Goal: Task Accomplishment & Management: Complete application form

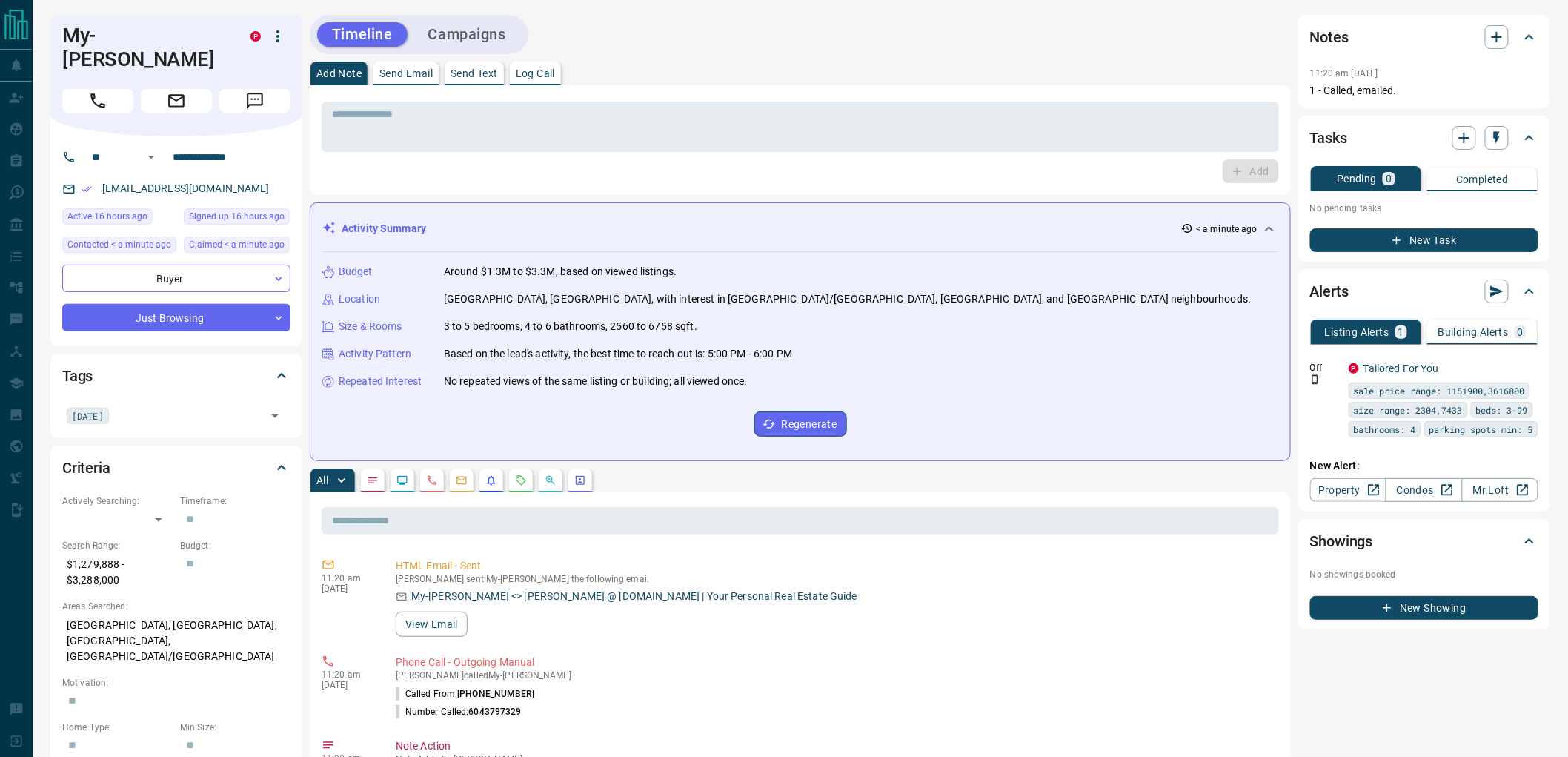
click at [499, 39] on button "Campaigns" at bounding box center [467, 34] width 108 height 25
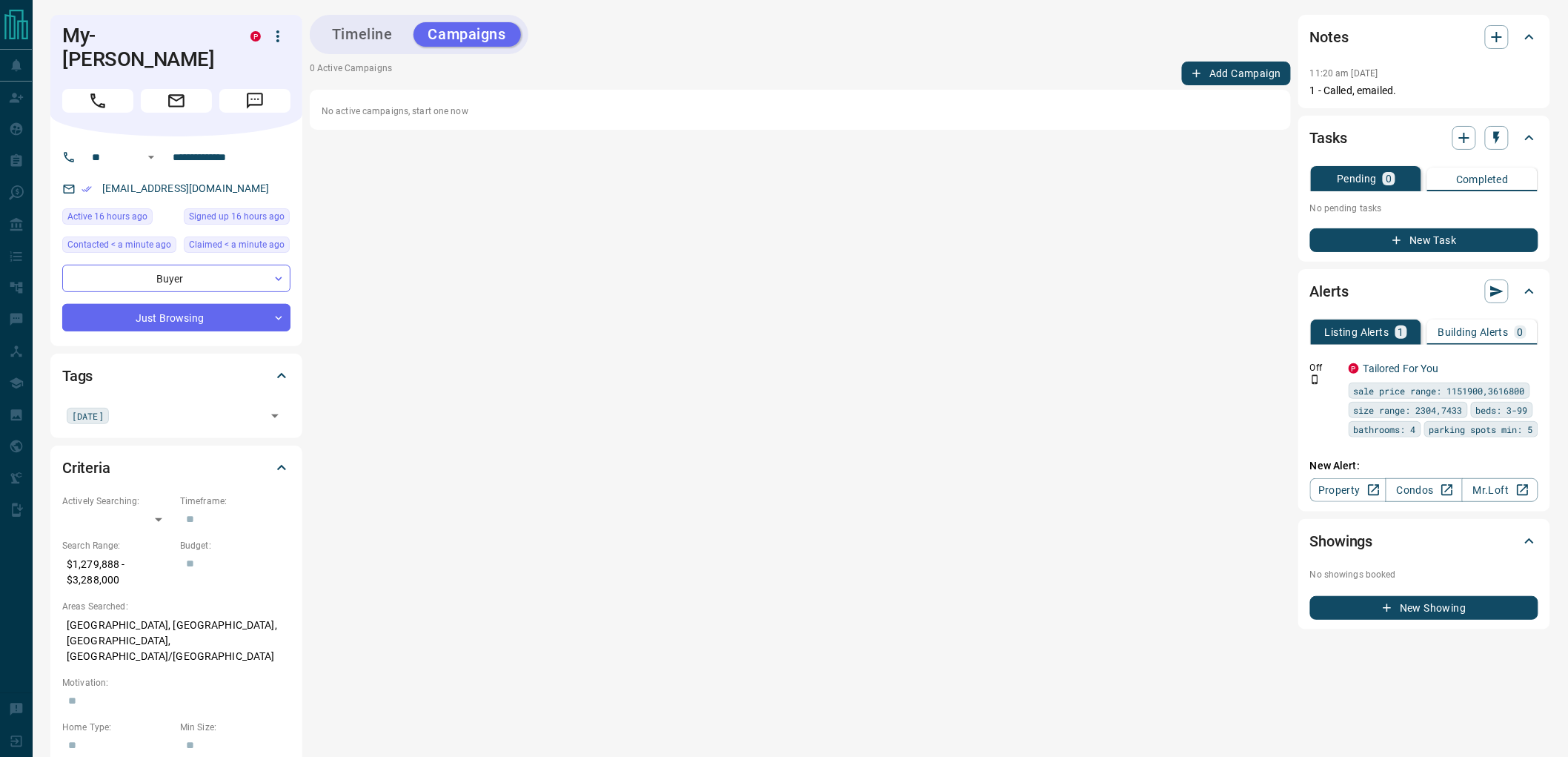
click at [1215, 80] on button "Add Campaign" at bounding box center [1236, 74] width 109 height 24
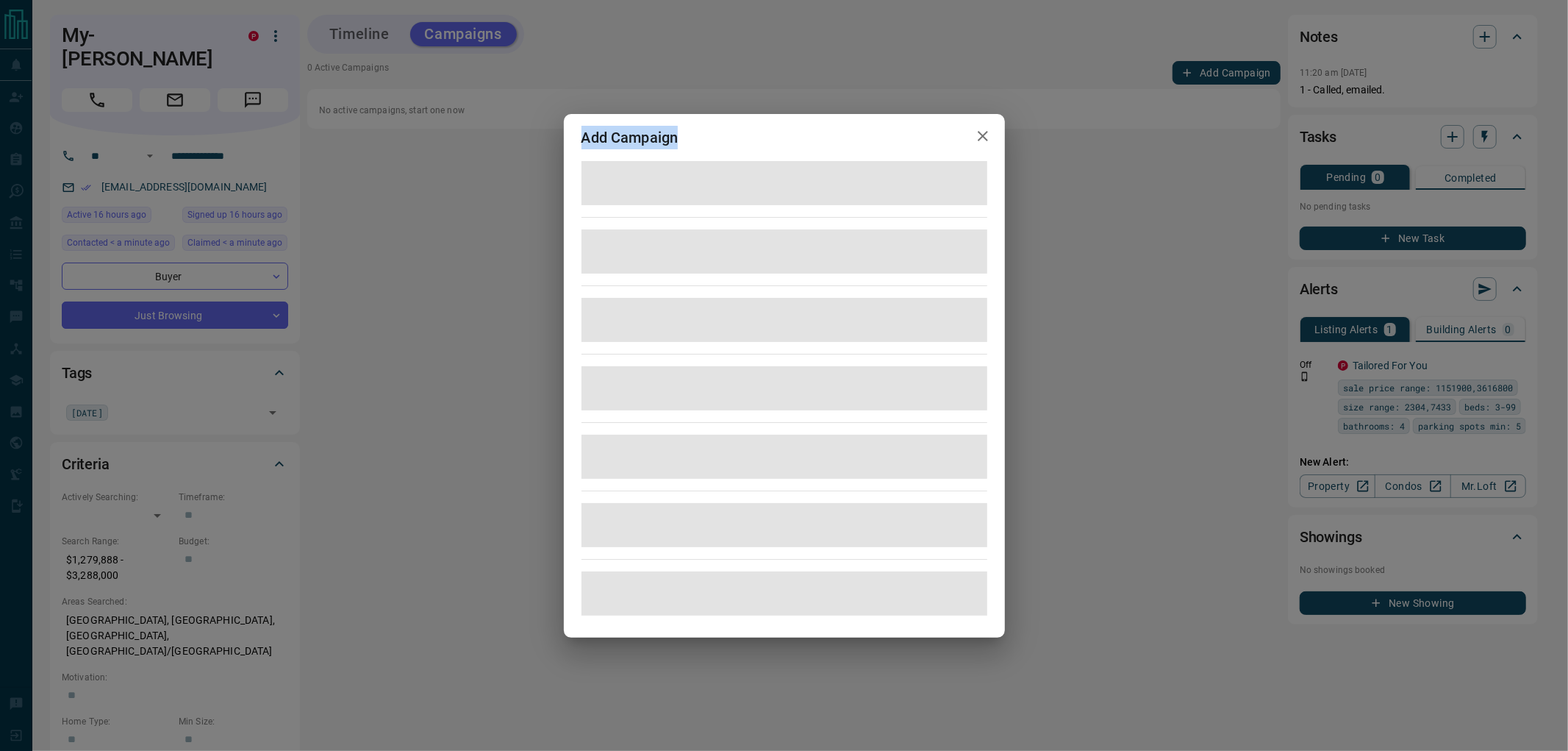
drag, startPoint x: 740, startPoint y: 139, endPoint x: 581, endPoint y: 139, distance: 159.0
click at [581, 139] on div "Add Campaign" at bounding box center [784, 138] width 441 height 47
click at [581, 139] on h2 "Add Campaign" at bounding box center [630, 138] width 133 height 47
drag, startPoint x: 579, startPoint y: 138, endPoint x: 692, endPoint y: 141, distance: 113.0
click at [692, 141] on h2 "Add Campaign" at bounding box center [630, 138] width 133 height 47
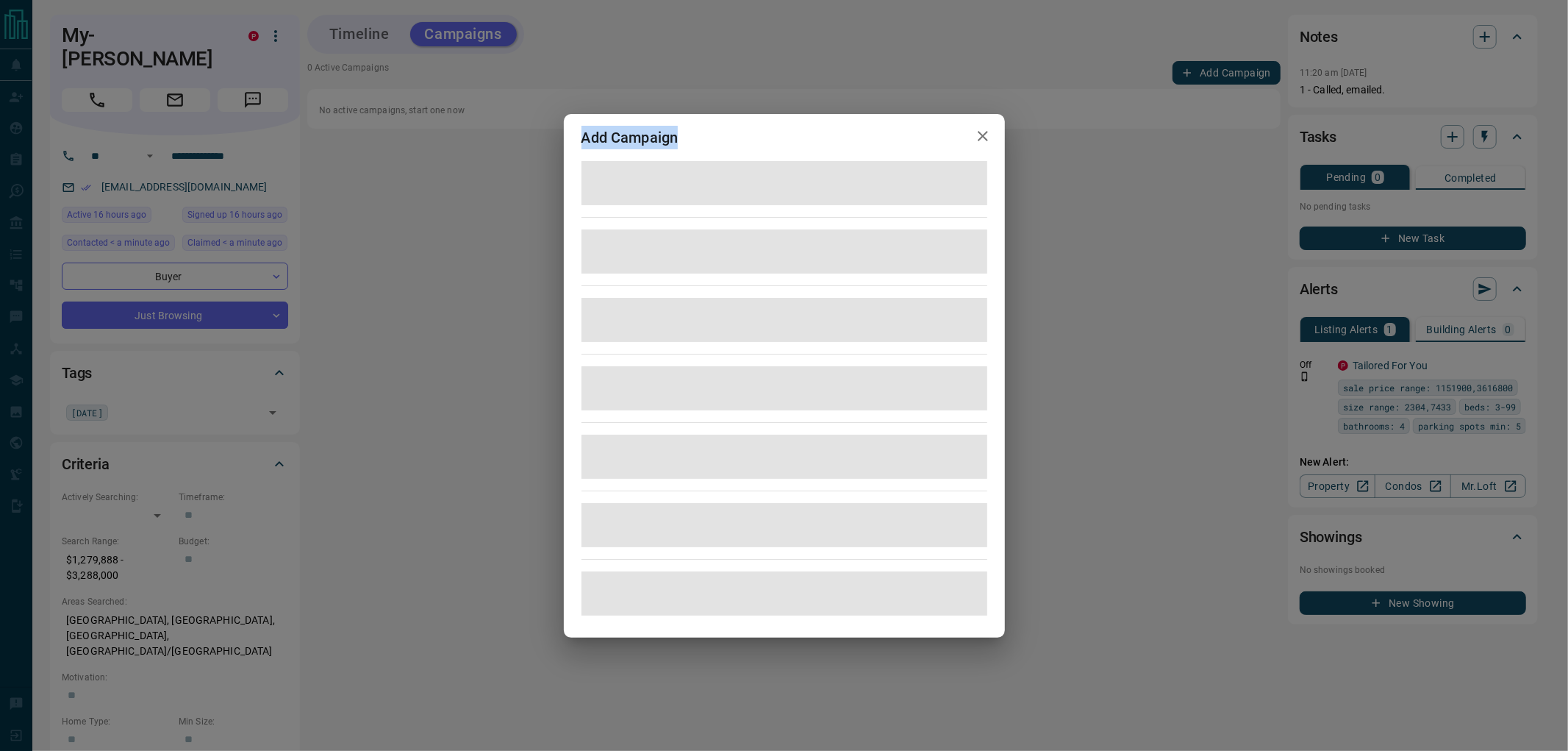
click at [692, 141] on h2 "Add Campaign" at bounding box center [630, 138] width 133 height 47
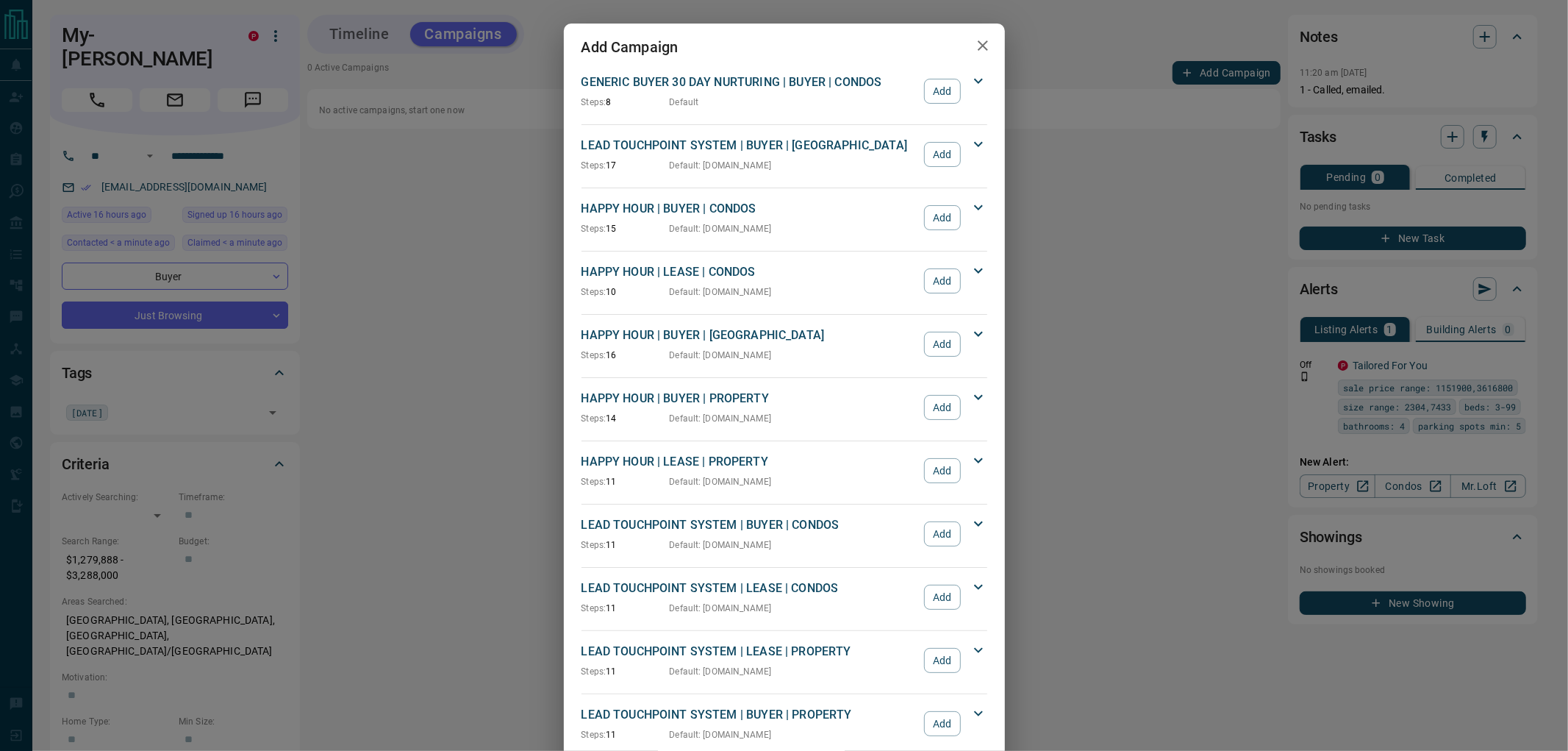
click at [692, 141] on p "LEAD TOUCHPOINT SYSTEM | BUYER | [GEOGRAPHIC_DATA]" at bounding box center [749, 145] width 336 height 18
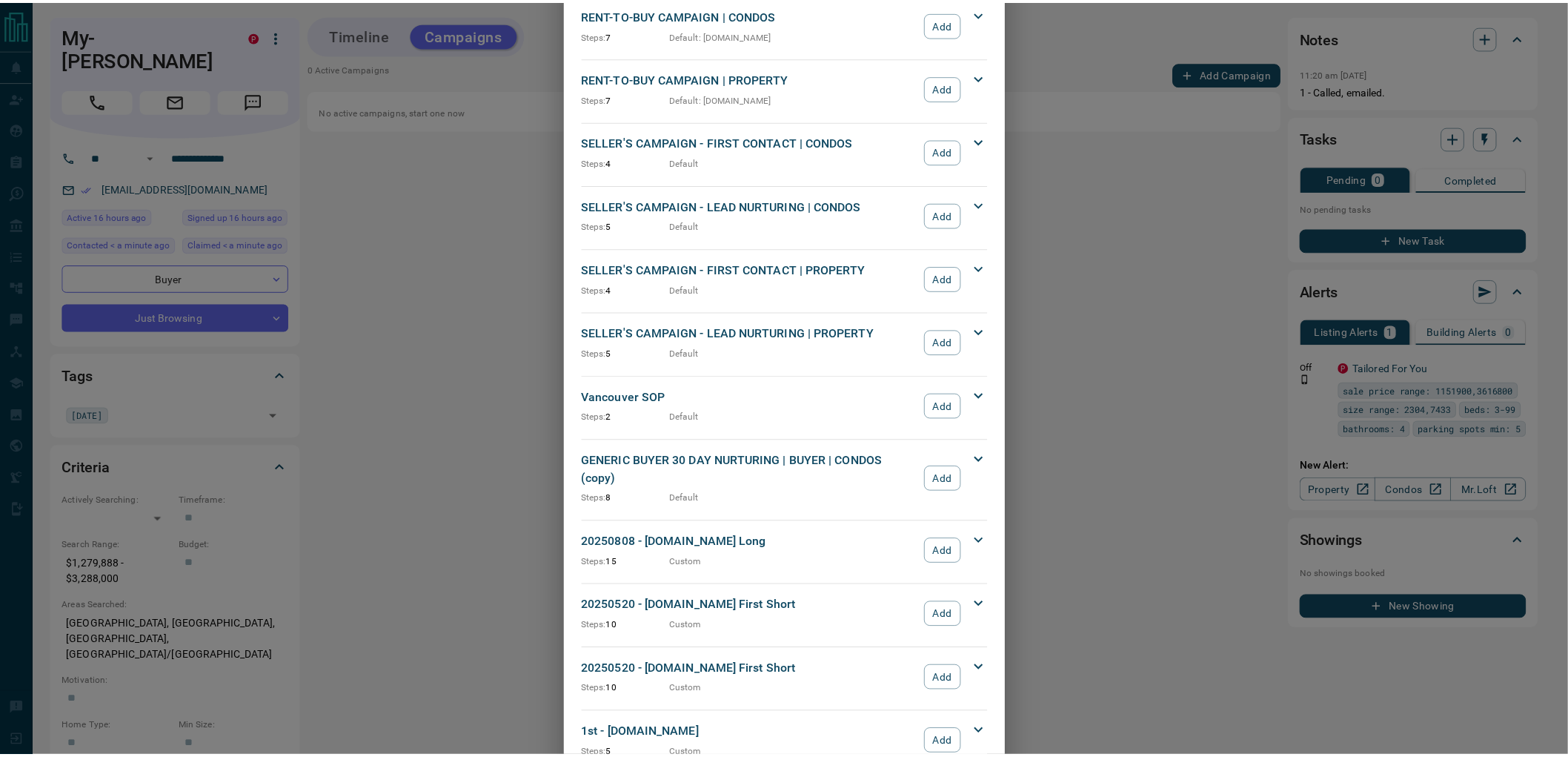
scroll to position [1707, 0]
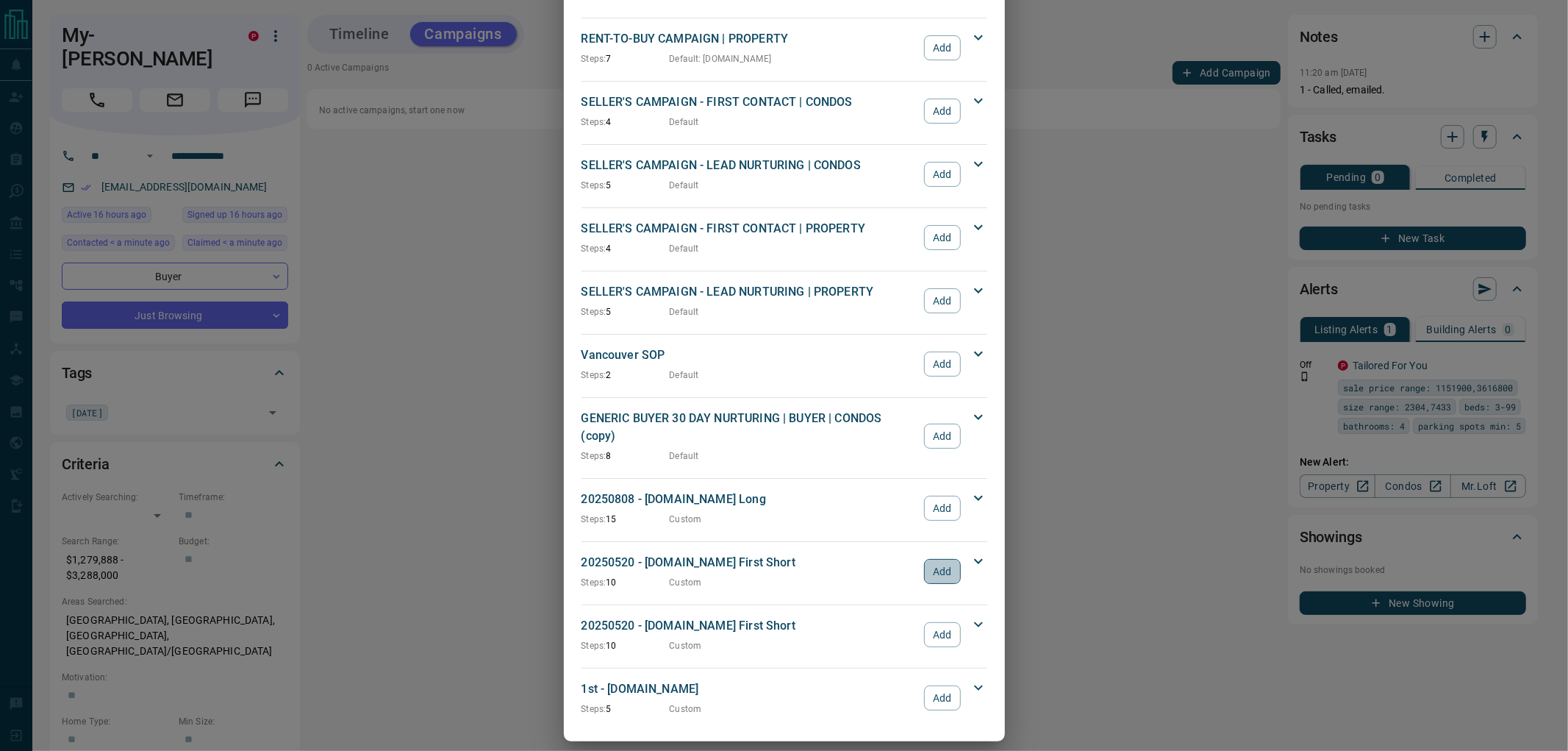
click at [939, 561] on button "Add" at bounding box center [941, 571] width 36 height 25
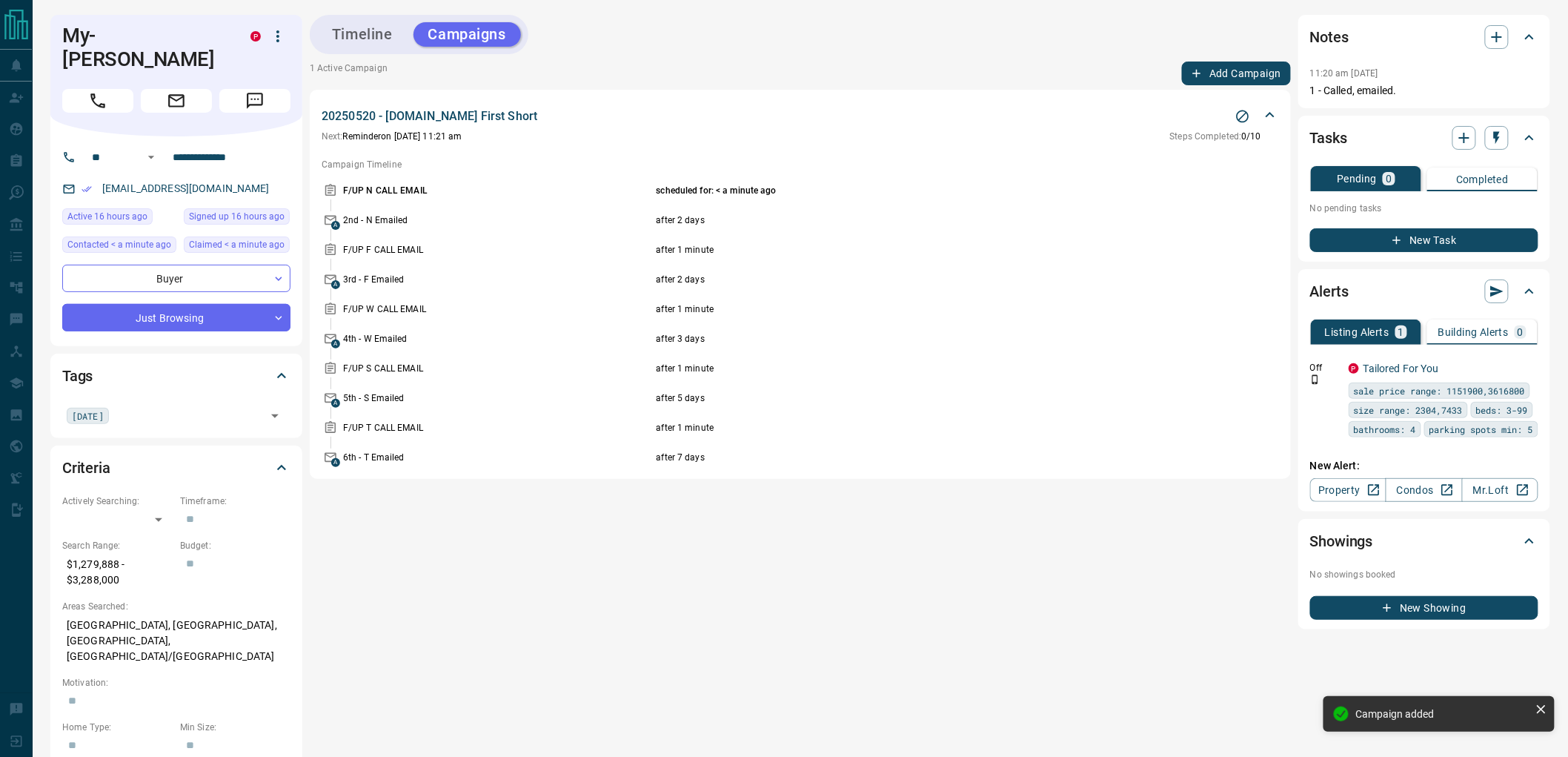
click at [1393, 246] on icon "button" at bounding box center [1397, 240] width 14 height 14
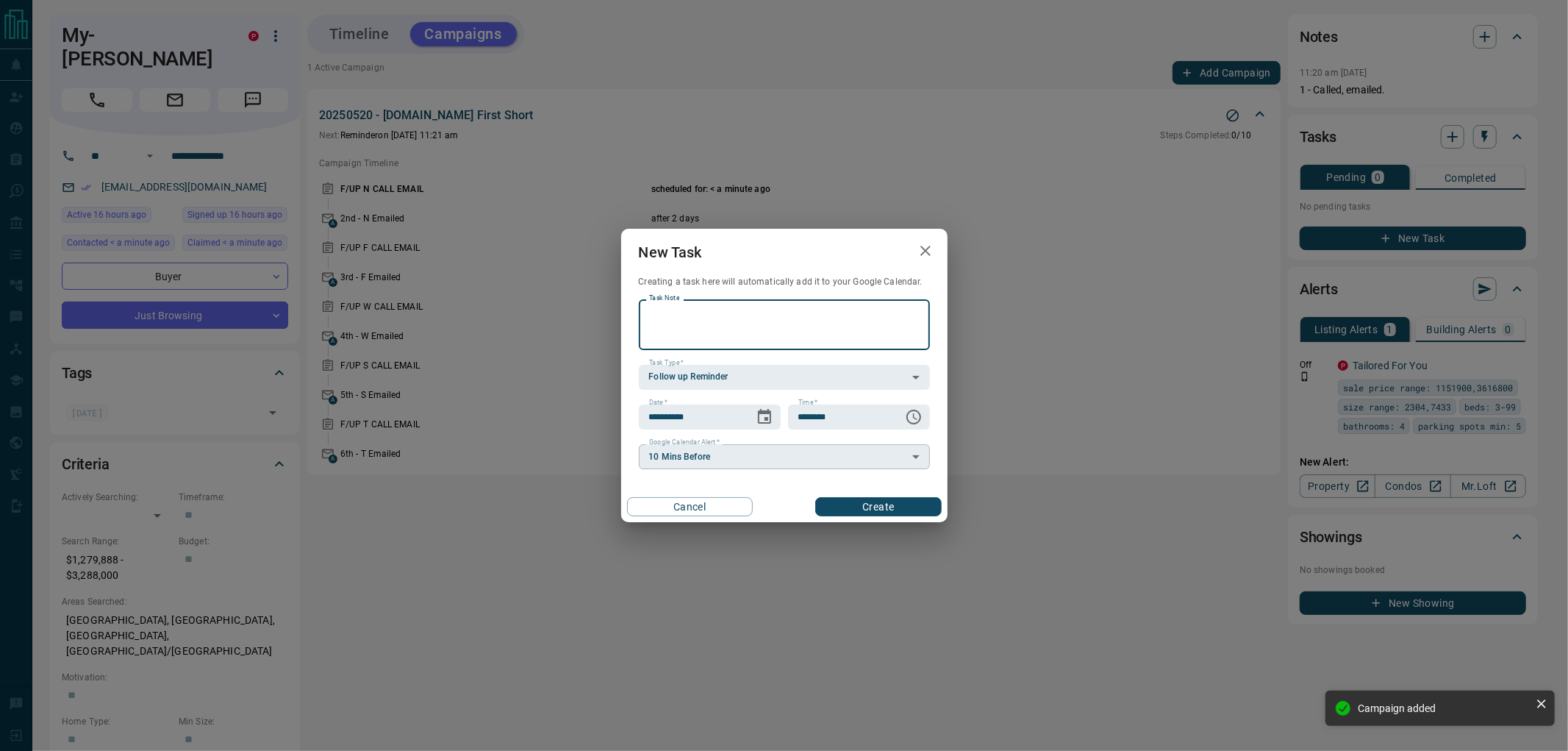
paste textarea "**********"
type textarea "**********"
click at [763, 417] on icon "Choose date, selected date is Sep 15, 2025" at bounding box center [764, 417] width 18 height 18
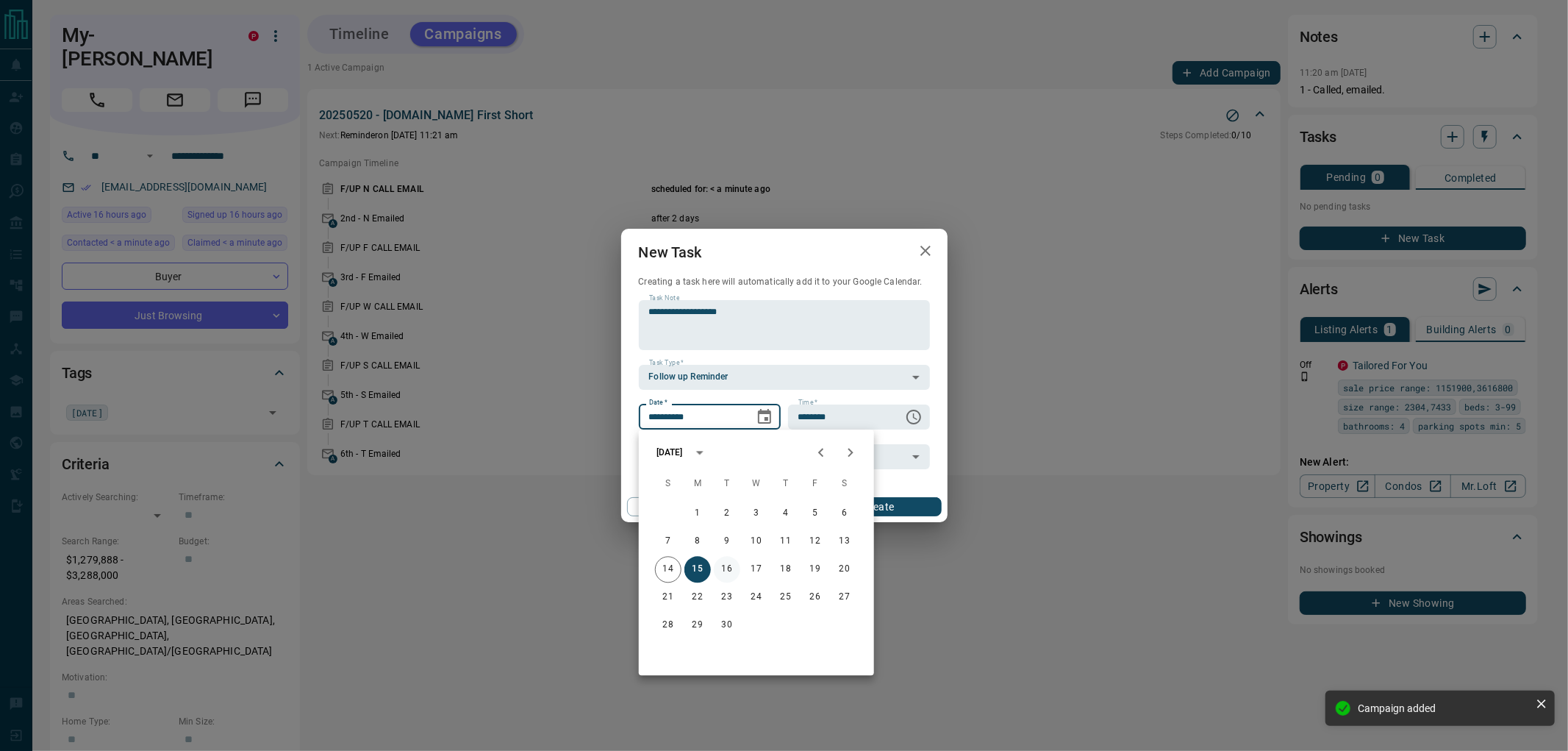
click at [724, 572] on button "16" at bounding box center [727, 570] width 27 height 27
type input "**********"
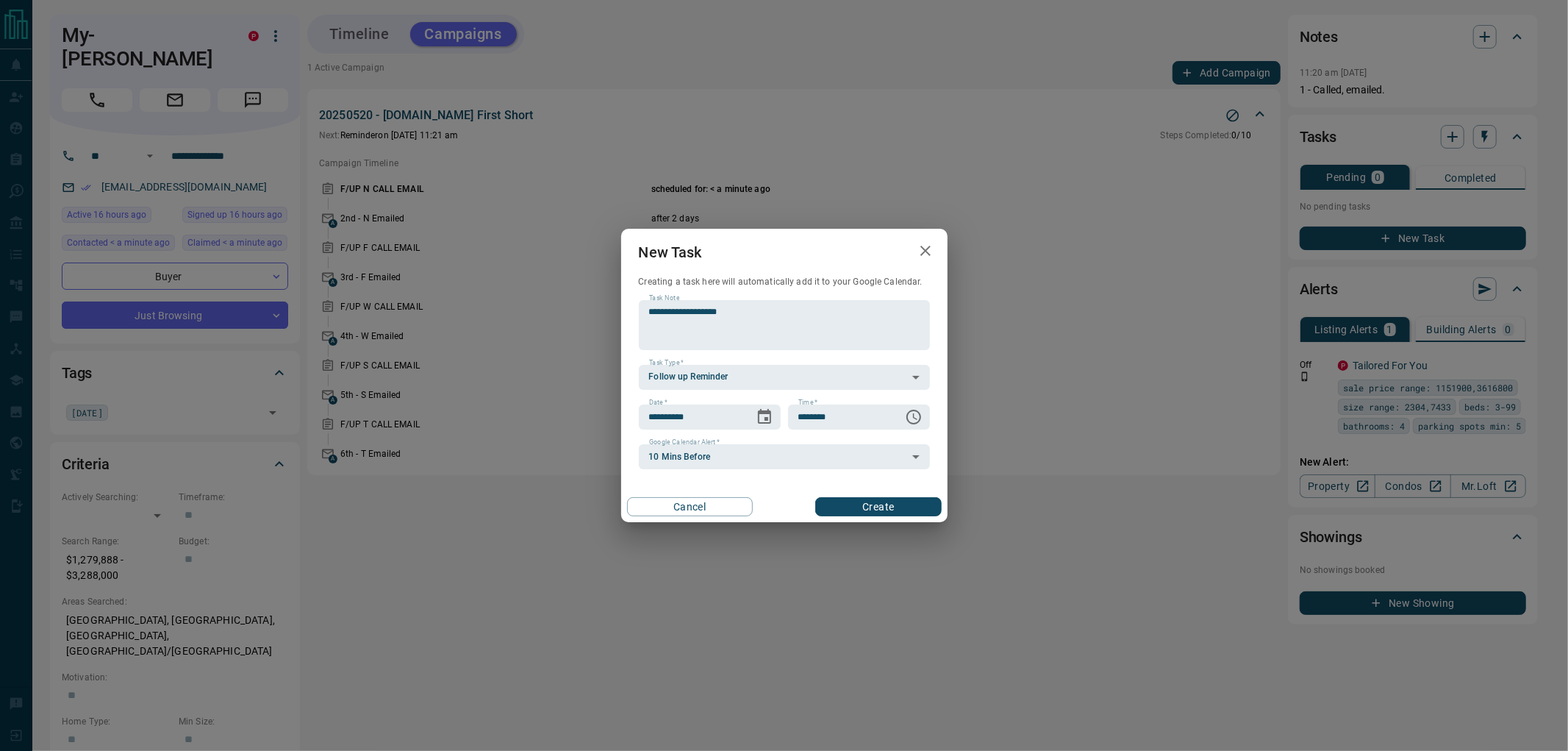
click at [900, 517] on div "Cancel Create" at bounding box center [784, 507] width 327 height 31
click at [895, 508] on button "Create" at bounding box center [878, 507] width 126 height 19
